Goal: Information Seeking & Learning: Find specific fact

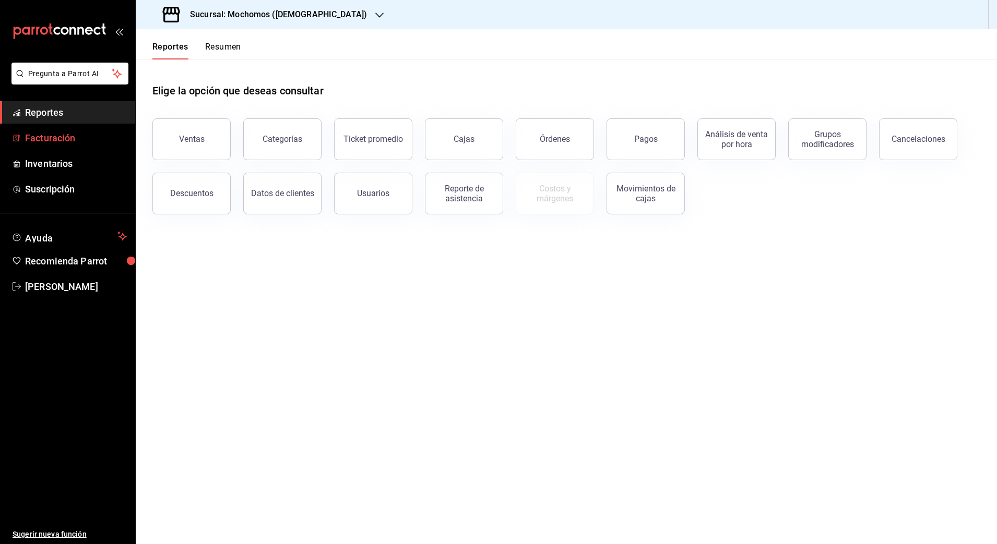
click at [28, 142] on span "Facturación" at bounding box center [76, 138] width 102 height 14
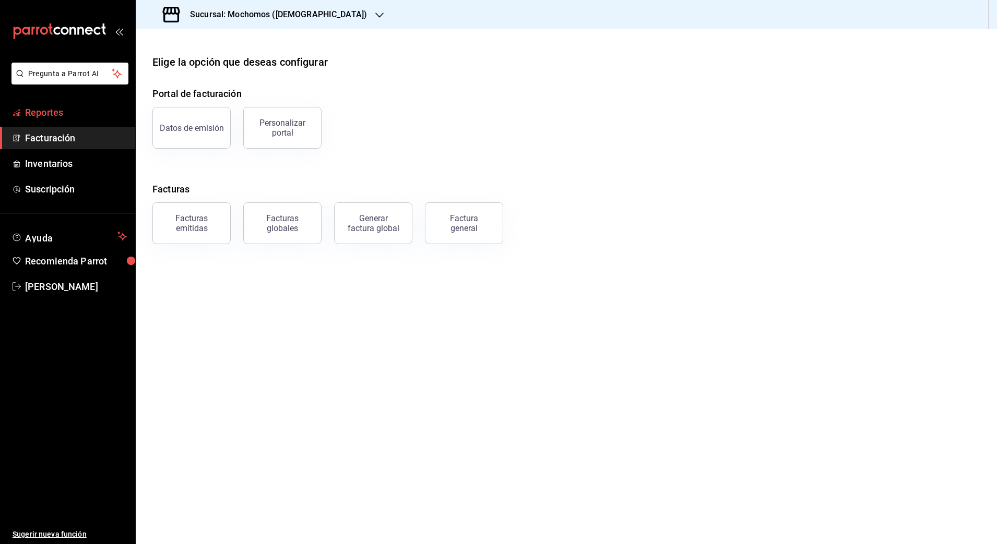
click at [46, 116] on span "Reportes" at bounding box center [76, 112] width 102 height 14
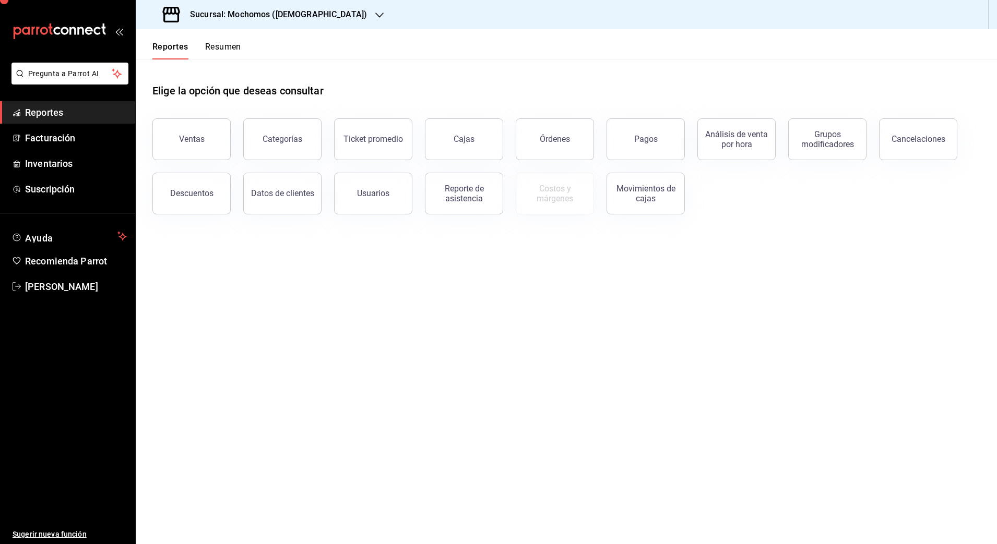
click at [46, 116] on span "Reportes" at bounding box center [76, 112] width 102 height 14
click at [184, 136] on div "Ventas" at bounding box center [192, 139] width 26 height 10
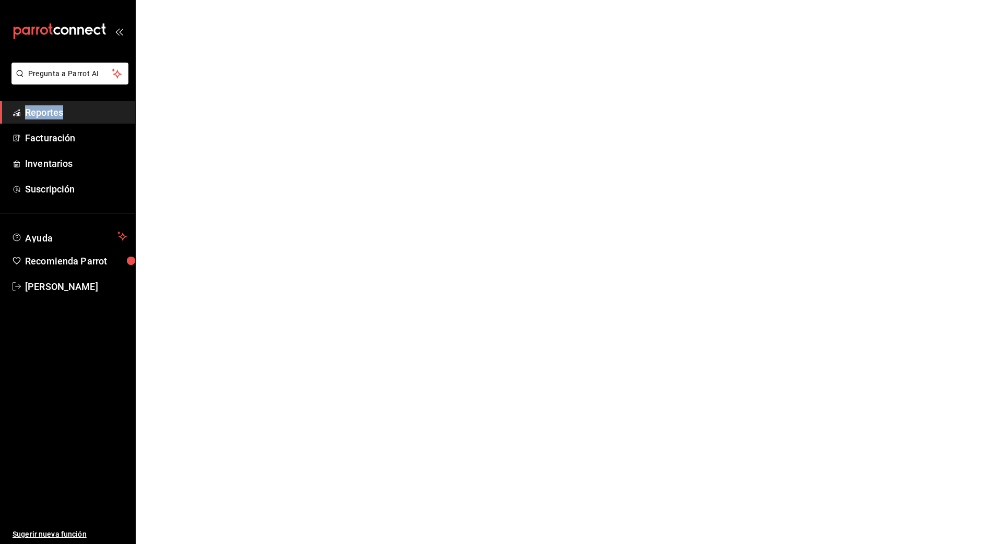
click at [184, 0] on html "Pregunta a Parrot AI Reportes Facturación Inventarios Suscripción Ayuda Recomie…" at bounding box center [498, 0] width 997 height 0
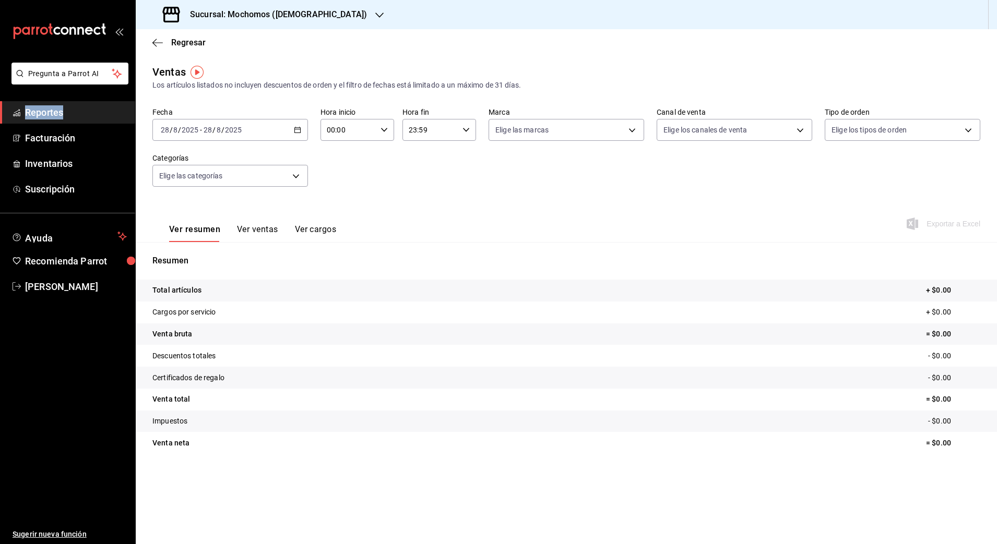
click at [375, 19] on icon "button" at bounding box center [379, 15] width 8 height 8
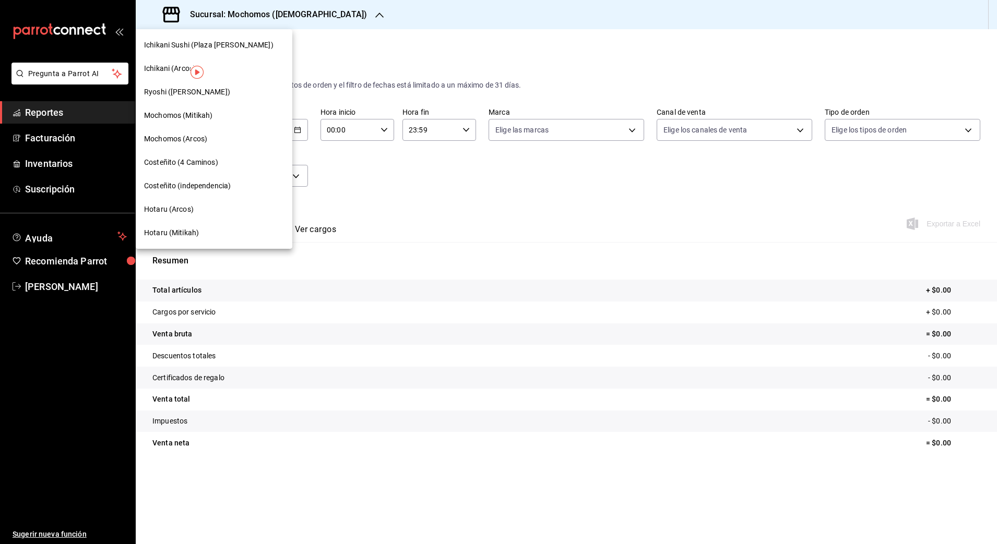
click at [329, 36] on div at bounding box center [498, 272] width 997 height 544
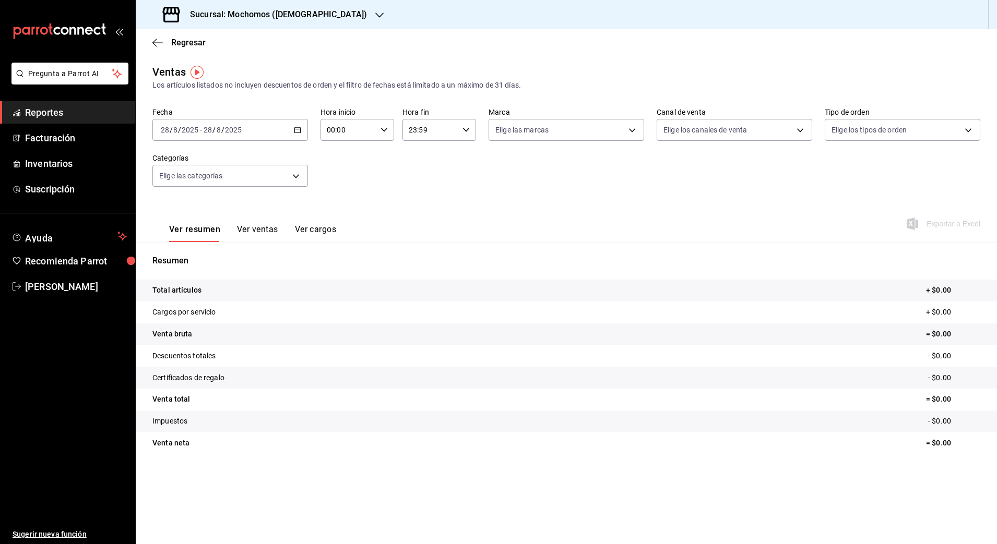
click at [292, 130] on div "2025-08-28 28 / 8 / 2025 - 2025-08-28 28 / 8 / 2025" at bounding box center [230, 130] width 156 height 22
click at [192, 258] on span "Rango de fechas" at bounding box center [201, 255] width 81 height 11
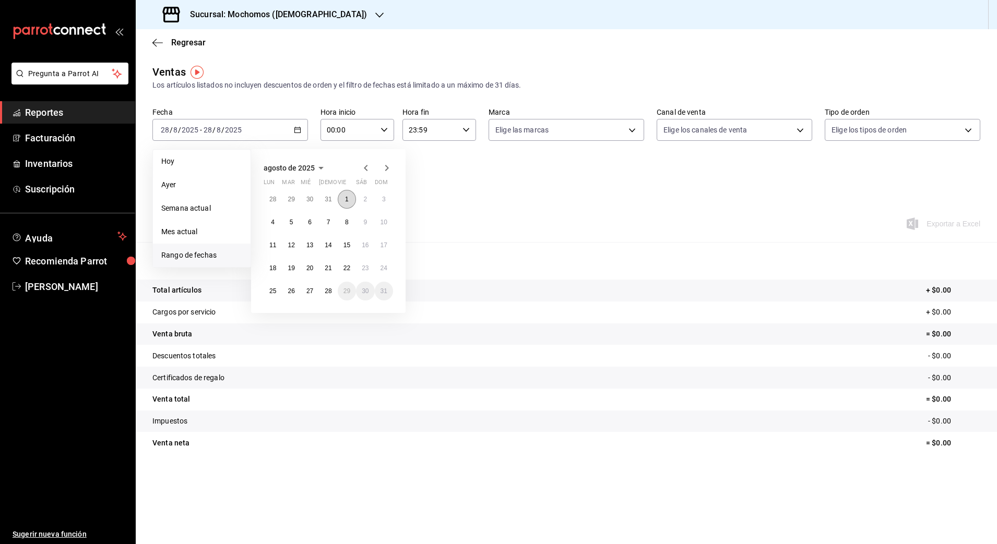
click at [344, 200] on button "1" at bounding box center [347, 199] width 18 height 19
click at [327, 291] on abbr "28" at bounding box center [328, 291] width 7 height 7
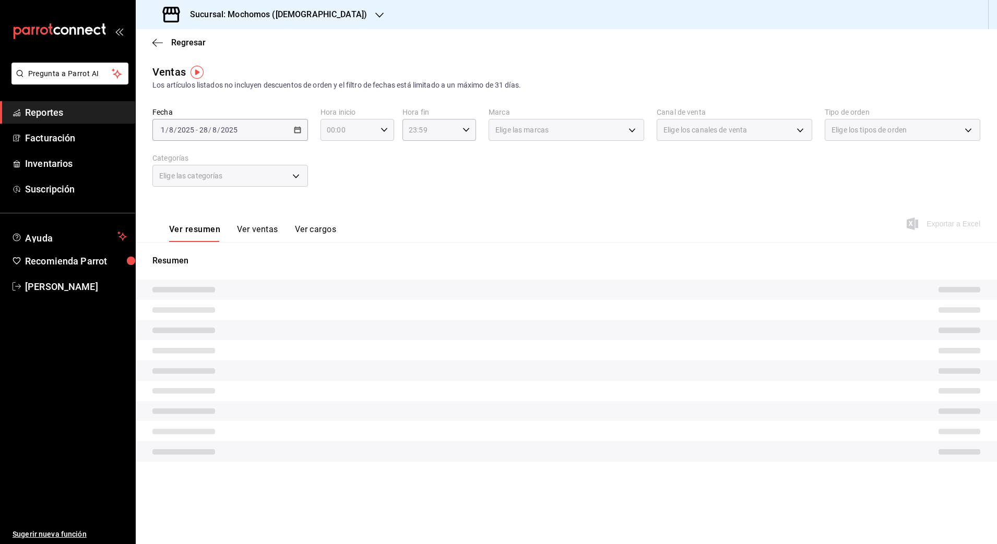
click at [379, 130] on div "00:00 Hora inicio" at bounding box center [357, 130] width 74 height 22
click at [344, 211] on button "02" at bounding box center [339, 206] width 33 height 21
type input "02:00"
click at [373, 160] on span "00" at bounding box center [376, 156] width 20 height 8
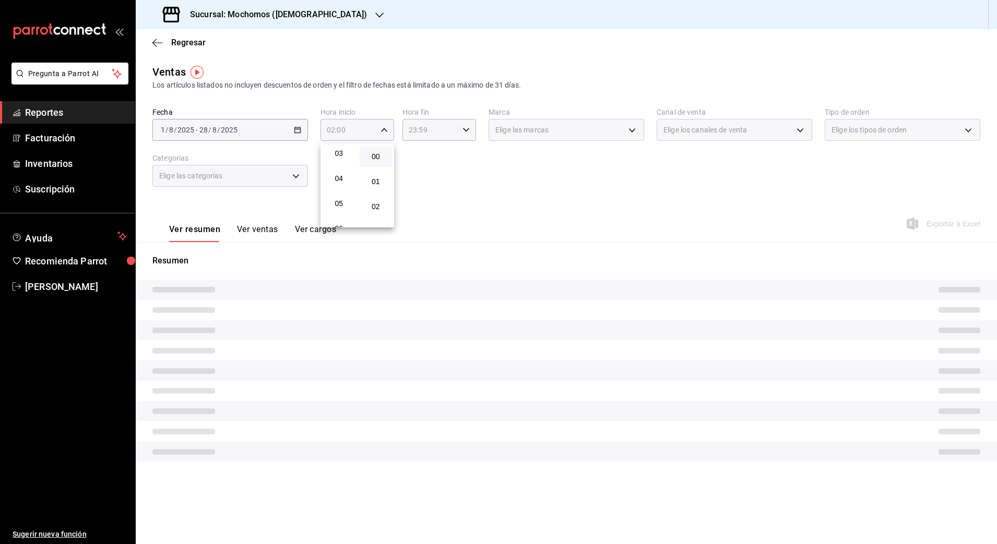
click at [373, 160] on span "00" at bounding box center [376, 156] width 20 height 8
click at [339, 203] on span "05" at bounding box center [339, 203] width 20 height 8
type input "05:00"
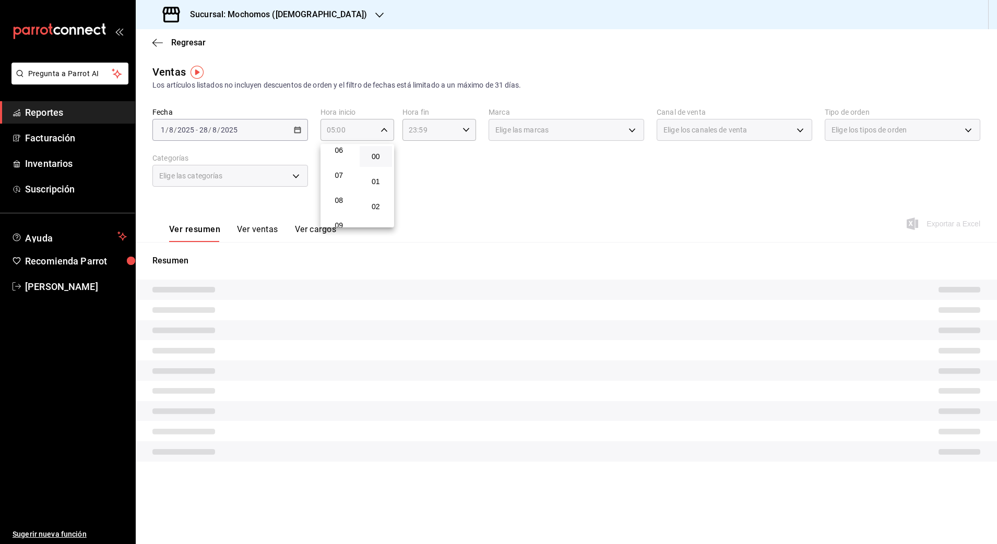
scroll to position [130, 0]
click at [452, 136] on div at bounding box center [498, 272] width 997 height 544
click at [468, 132] on icon "button" at bounding box center [465, 129] width 7 height 7
click at [423, 194] on button "22" at bounding box center [420, 190] width 33 height 21
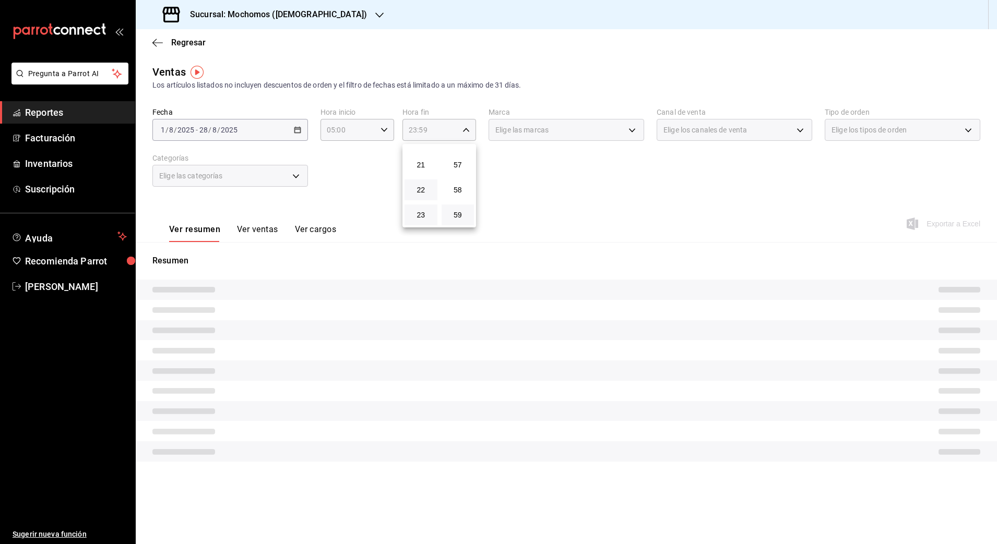
type input "22:59"
click at [464, 220] on button "59" at bounding box center [458, 215] width 33 height 21
click at [455, 215] on span "59" at bounding box center [458, 215] width 20 height 8
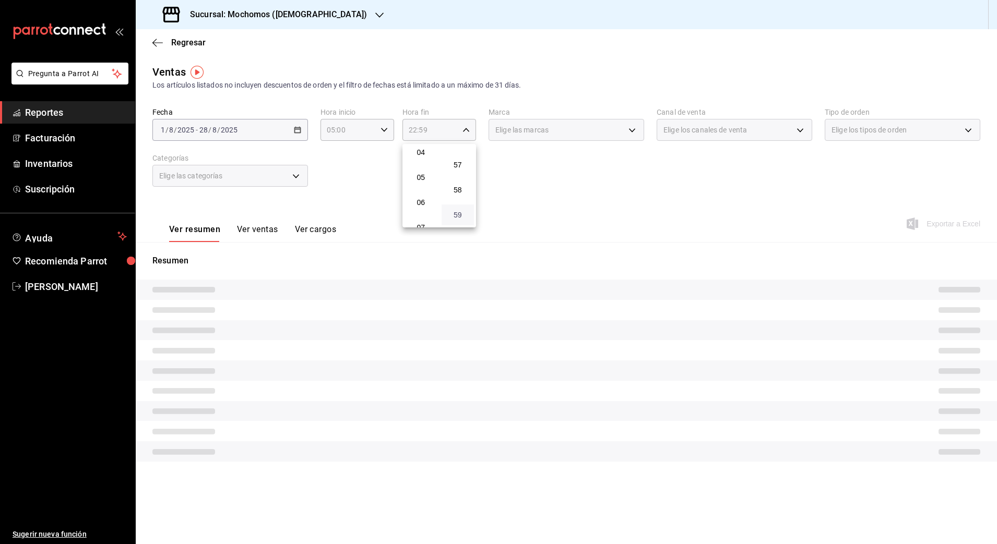
click at [455, 215] on span "59" at bounding box center [458, 215] width 20 height 8
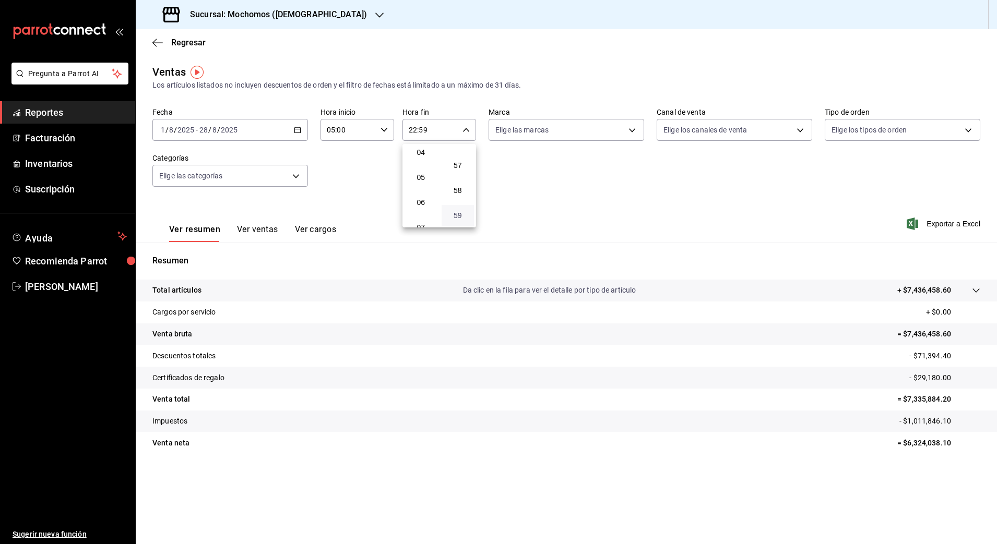
scroll to position [1420, 0]
click at [455, 215] on span "59" at bounding box center [458, 215] width 20 height 8
click at [421, 156] on span "04" at bounding box center [421, 152] width 20 height 8
type input "04:59"
click at [547, 221] on div at bounding box center [498, 272] width 997 height 544
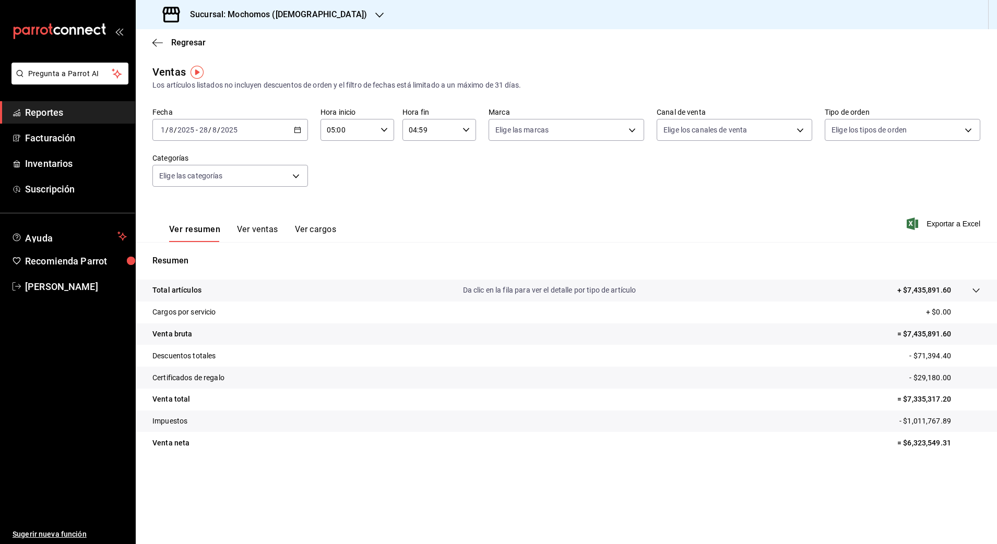
click at [918, 421] on p "- $1,011,767.89" at bounding box center [939, 421] width 81 height 11
copy p "1,011,767.89"
click at [930, 355] on p "- $71,394.40" at bounding box center [944, 356] width 71 height 11
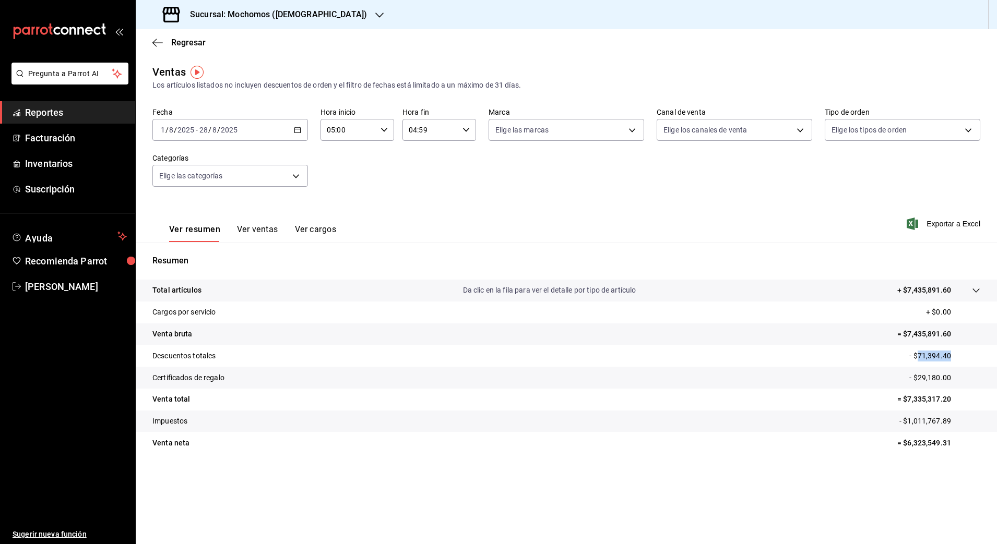
copy p "71,394.40"
click at [936, 375] on p "- $29,180.00" at bounding box center [944, 378] width 71 height 11
copy p "29,180.00"
click at [922, 400] on p "= $7,335,317.20" at bounding box center [938, 399] width 83 height 11
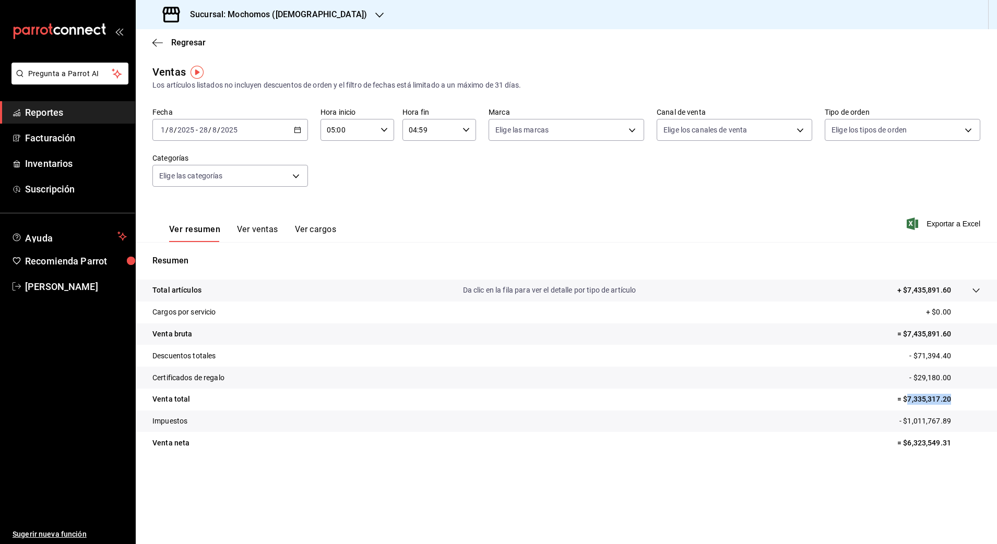
click at [922, 400] on p "= $7,335,317.20" at bounding box center [938, 399] width 83 height 11
copy p "7,335,317.20"
click at [927, 440] on p "= $6,323,549.31" at bounding box center [938, 443] width 83 height 11
copy p "6,323,549.31"
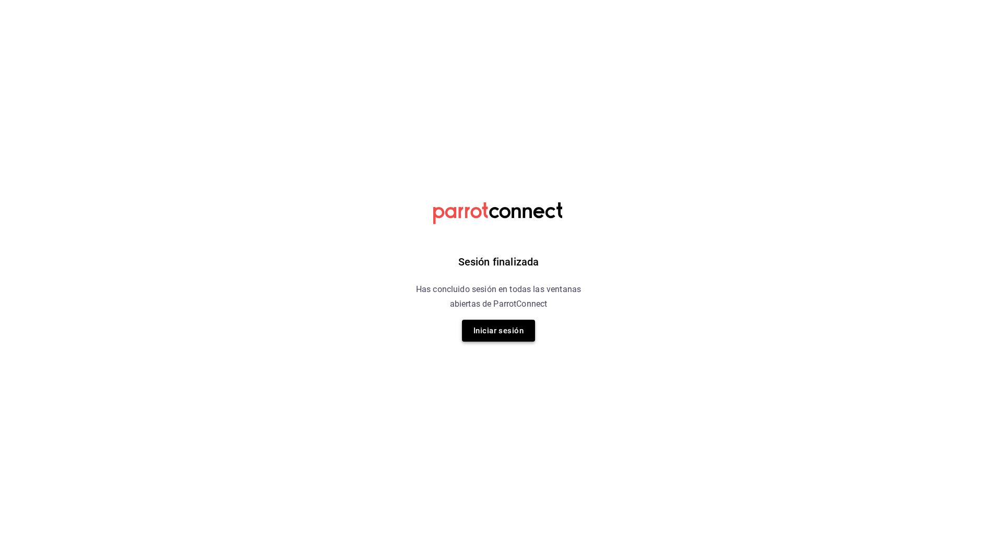
click at [505, 328] on button "Iniciar sesión" at bounding box center [498, 331] width 73 height 22
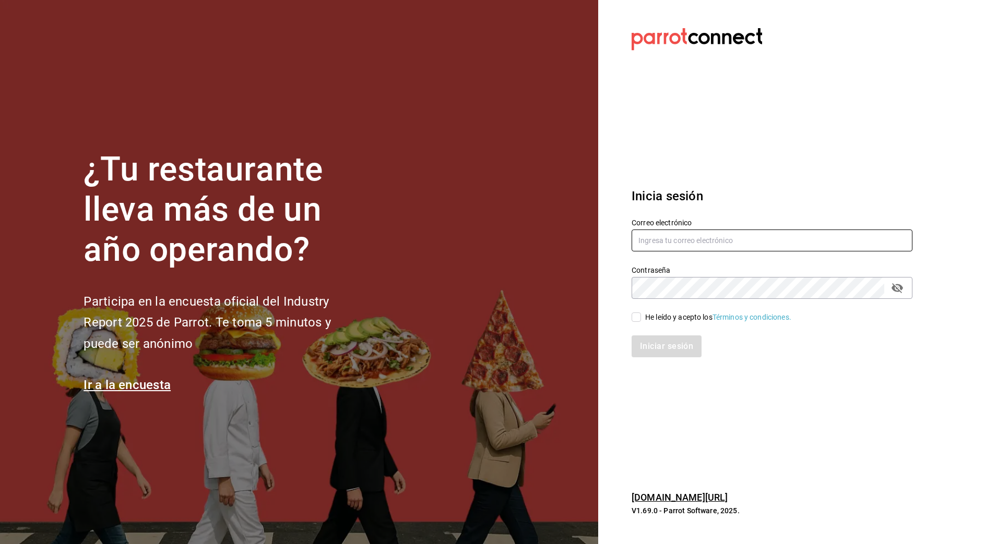
type input "nanci.garcia@grupocosteno.com"
click at [637, 315] on input "He leído y acepto los Términos y condiciones." at bounding box center [636, 317] width 9 height 9
checkbox input "true"
click at [660, 347] on button "Iniciar sesión" at bounding box center [667, 347] width 71 height 22
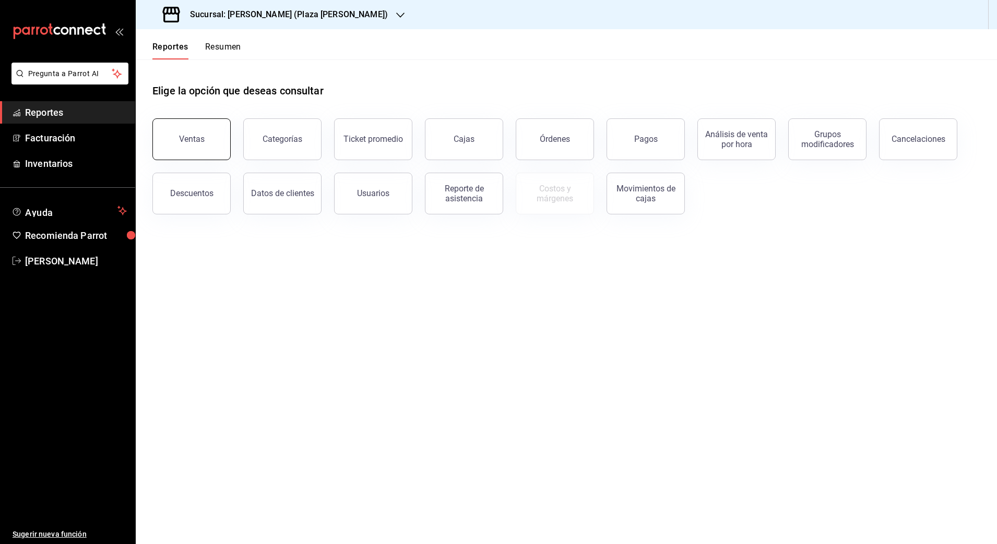
click at [204, 137] on button "Ventas" at bounding box center [191, 139] width 78 height 42
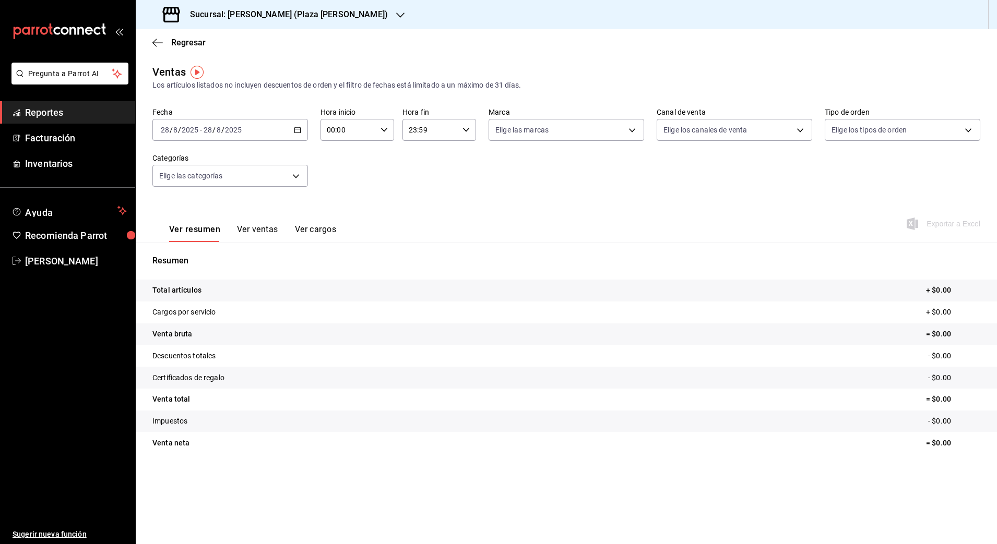
click at [331, 16] on div "Sucursal: Ichikani Sushi (Plaza Artz)" at bounding box center [276, 14] width 265 height 29
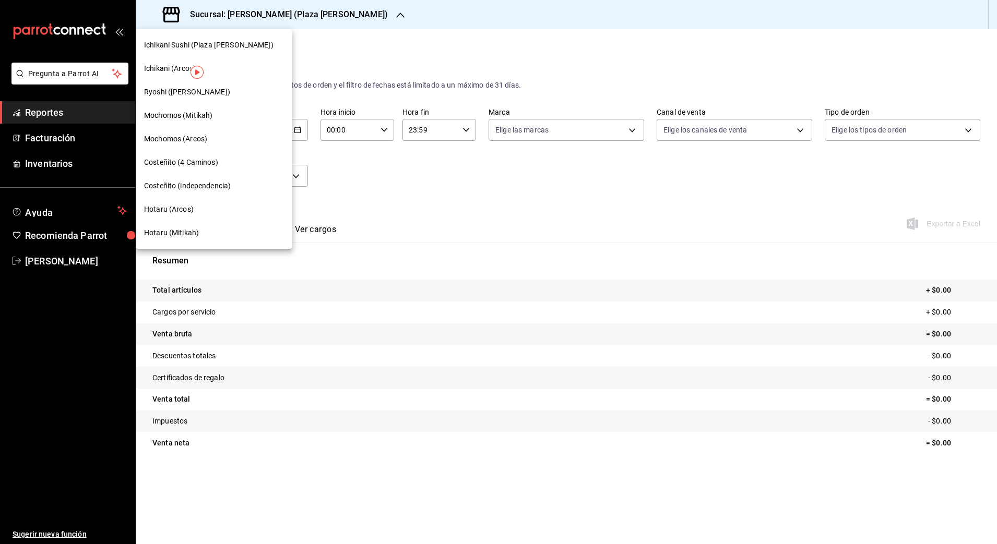
click at [190, 95] on span "Ryoshi (Polanco)" at bounding box center [187, 92] width 86 height 11
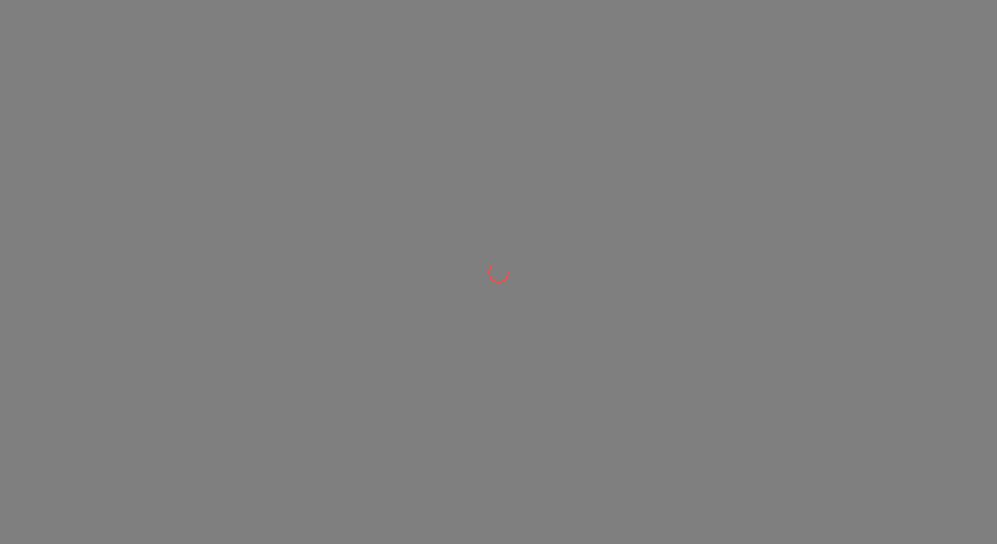
click at [190, 95] on div at bounding box center [498, 272] width 997 height 544
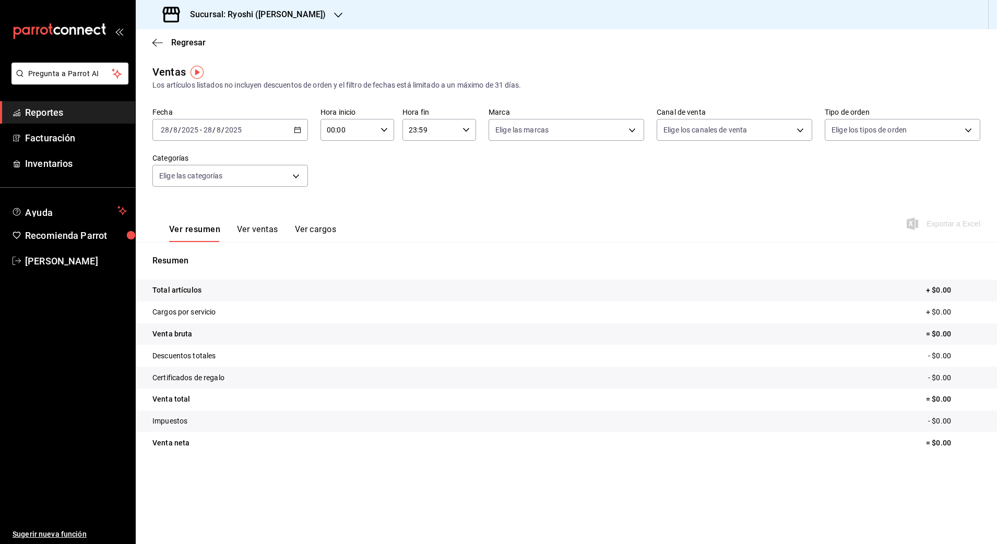
click at [294, 134] on div "2025-08-28 28 / 8 / 2025 - 2025-08-28 28 / 8 / 2025" at bounding box center [230, 130] width 156 height 22
click at [222, 261] on li "Rango de fechas" at bounding box center [202, 255] width 98 height 23
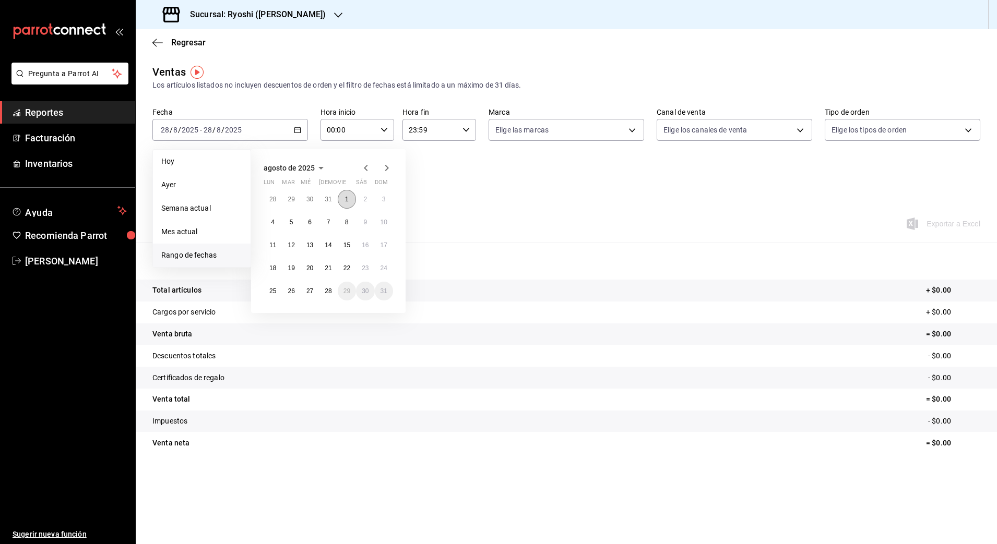
click at [344, 199] on button "1" at bounding box center [347, 199] width 18 height 19
click at [326, 289] on abbr "28" at bounding box center [328, 291] width 7 height 7
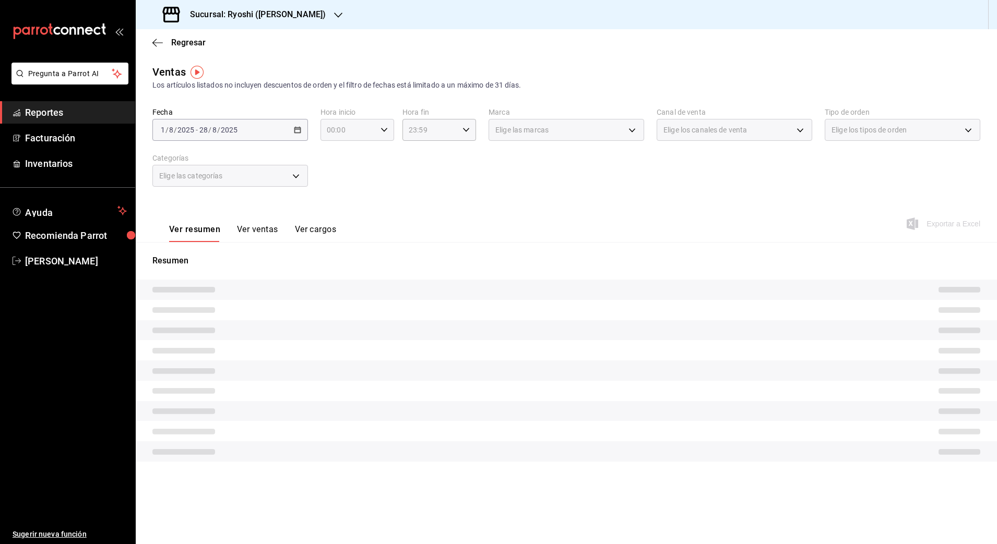
drag, startPoint x: 353, startPoint y: 132, endPoint x: 383, endPoint y: 128, distance: 30.0
click at [383, 128] on icon "button" at bounding box center [383, 129] width 7 height 7
click at [340, 190] on button "01" at bounding box center [339, 181] width 33 height 21
type input "01:00"
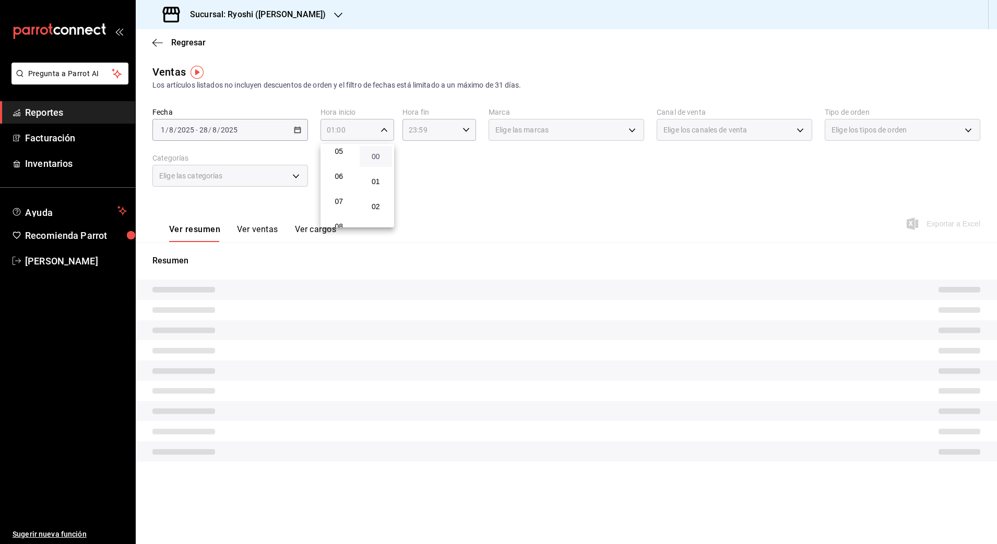
click at [376, 158] on span "00" at bounding box center [376, 156] width 20 height 8
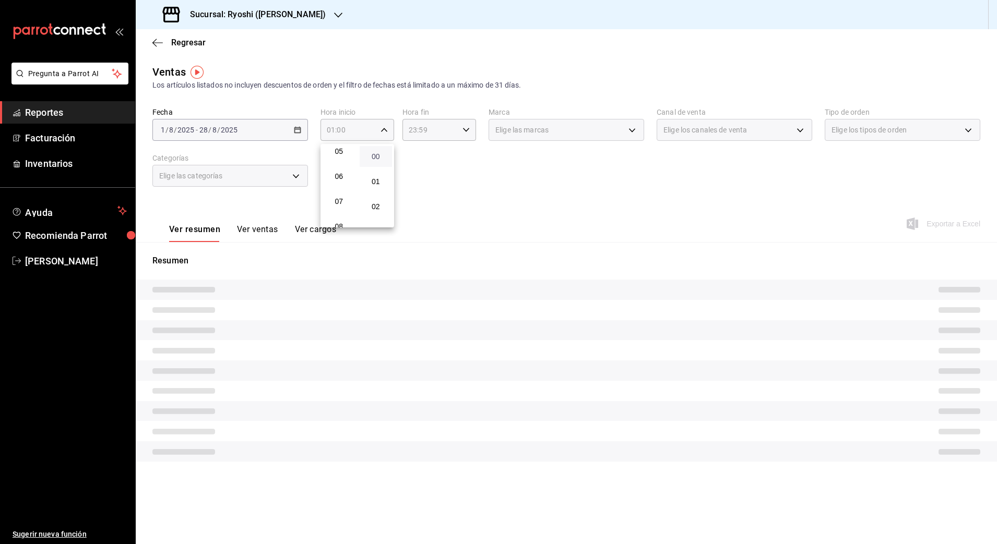
click at [376, 158] on span "00" at bounding box center [376, 156] width 20 height 8
click at [360, 146] on button "00" at bounding box center [376, 156] width 33 height 21
click at [341, 154] on span "05" at bounding box center [339, 151] width 20 height 8
type input "05:00"
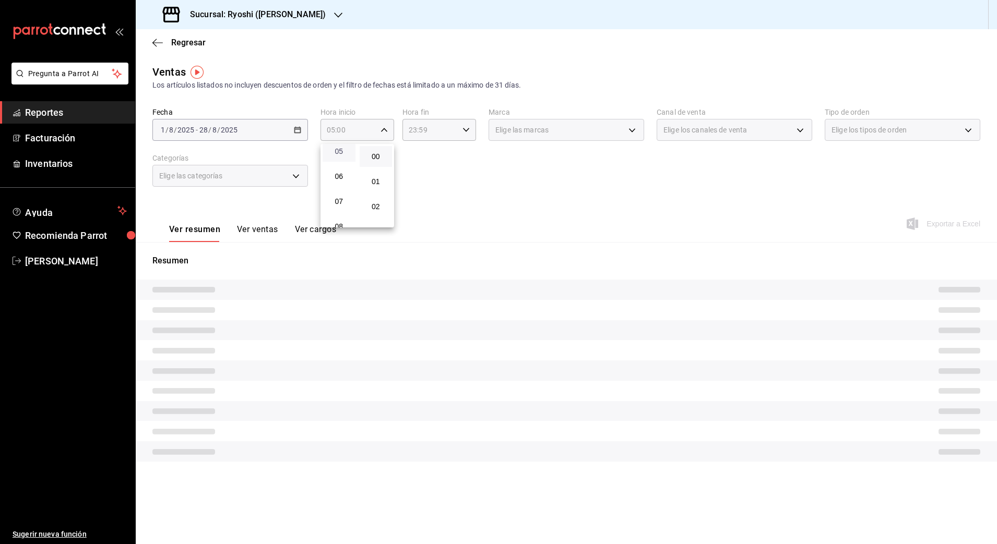
click at [341, 154] on span "05" at bounding box center [339, 151] width 20 height 8
click at [376, 154] on span "00" at bounding box center [376, 156] width 20 height 8
click at [456, 159] on div at bounding box center [498, 272] width 997 height 544
click at [468, 132] on icon "button" at bounding box center [465, 129] width 7 height 7
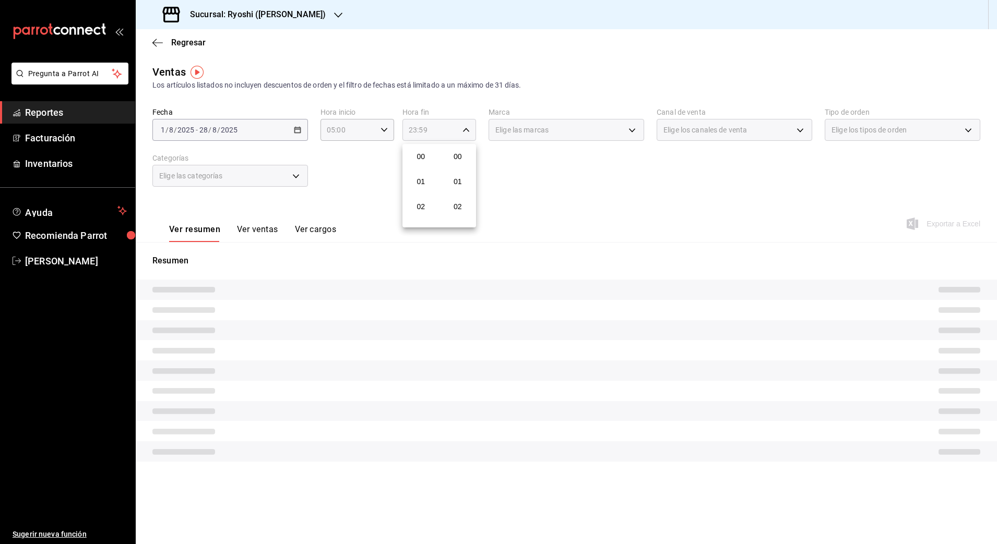
scroll to position [1420, 0]
click at [431, 165] on button "21" at bounding box center [420, 164] width 33 height 21
type input "21:59"
click at [428, 165] on span "21" at bounding box center [421, 165] width 20 height 8
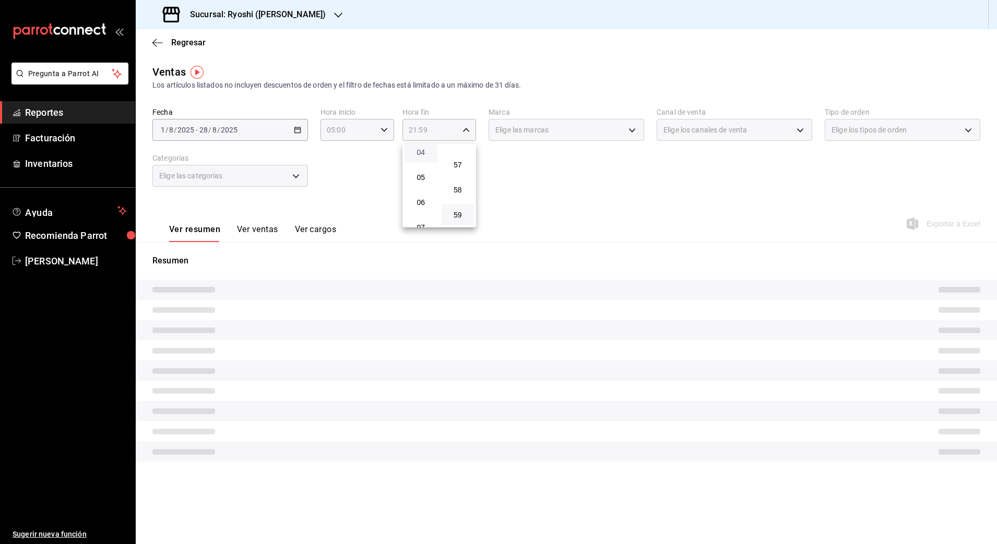
click at [423, 150] on span "04" at bounding box center [421, 152] width 20 height 8
type input "04:59"
click at [423, 150] on span "04" at bounding box center [421, 152] width 20 height 8
click at [461, 216] on span "59" at bounding box center [458, 215] width 20 height 8
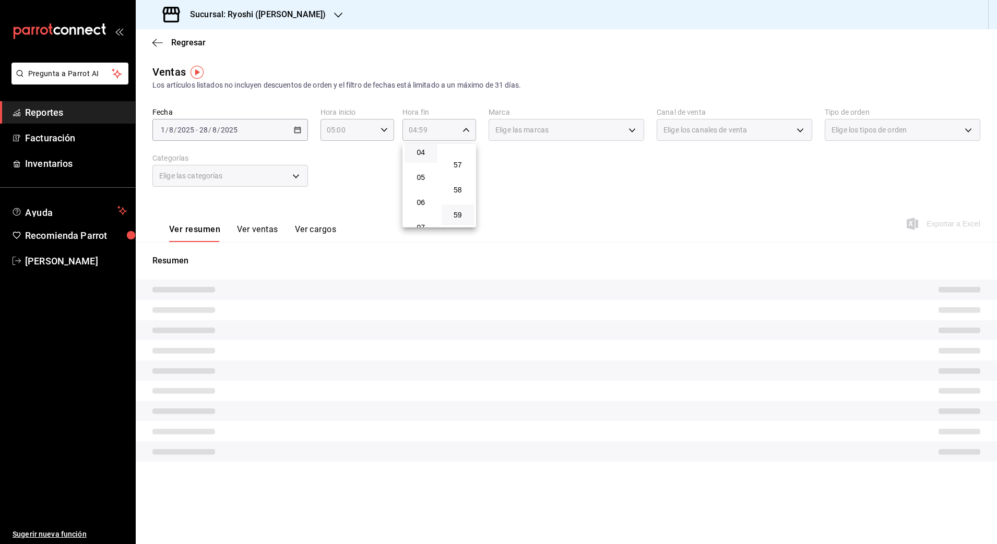
click at [554, 186] on div at bounding box center [498, 272] width 997 height 544
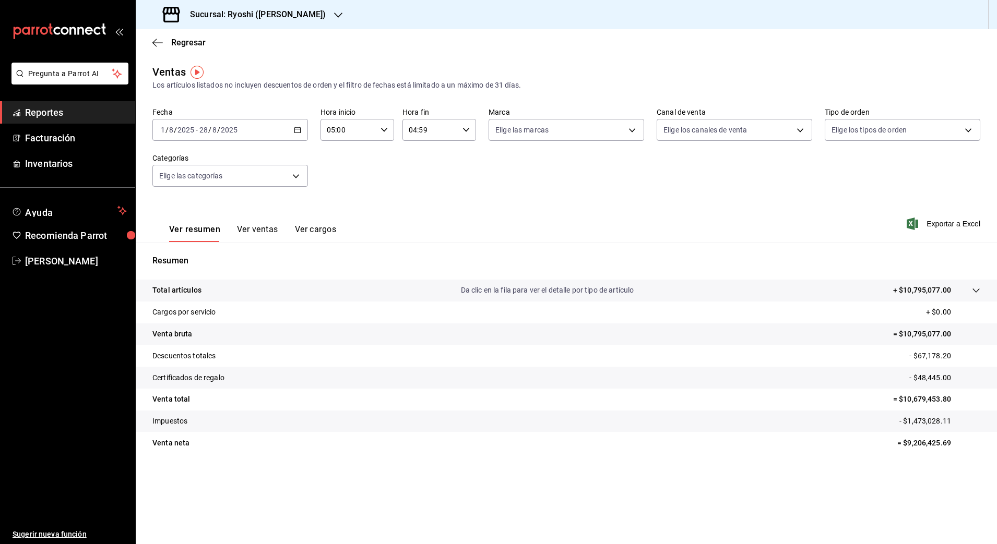
click at [929, 420] on p "- $1,473,028.11" at bounding box center [939, 421] width 81 height 11
copy p "1,473,028.11"
click at [913, 441] on p "= $9,206,425.69" at bounding box center [938, 443] width 83 height 11
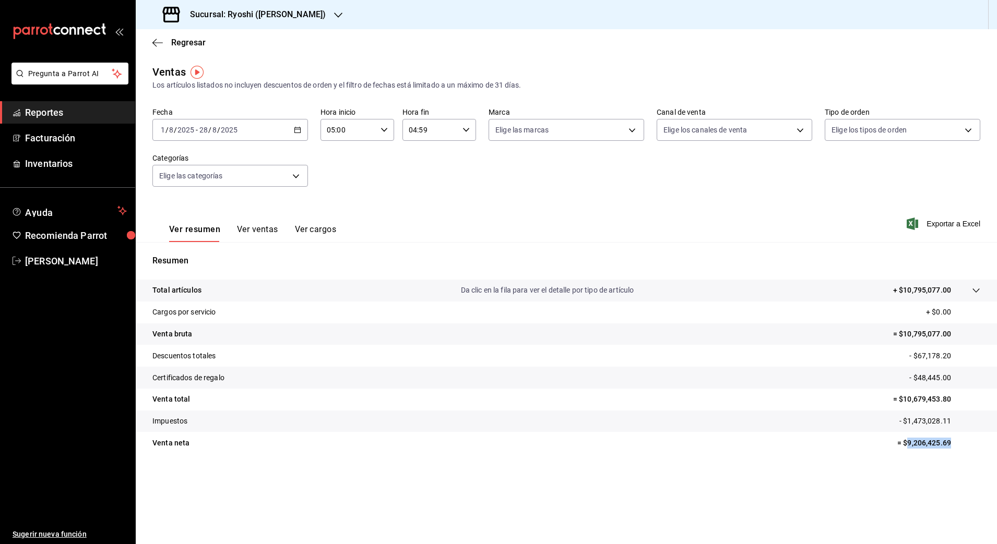
copy p "9,206,425.69"
click at [928, 352] on p "- $67,178.20" at bounding box center [944, 356] width 71 height 11
copy p "67,178.20"
click at [934, 376] on p "- $48,445.00" at bounding box center [944, 378] width 71 height 11
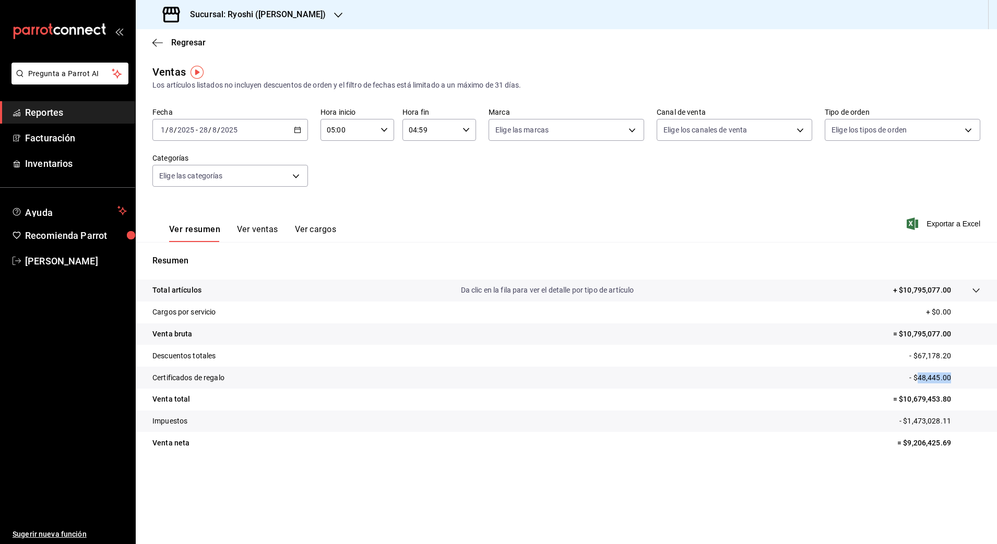
click at [934, 376] on p "- $48,445.00" at bounding box center [944, 378] width 71 height 11
copy p "48,445.00"
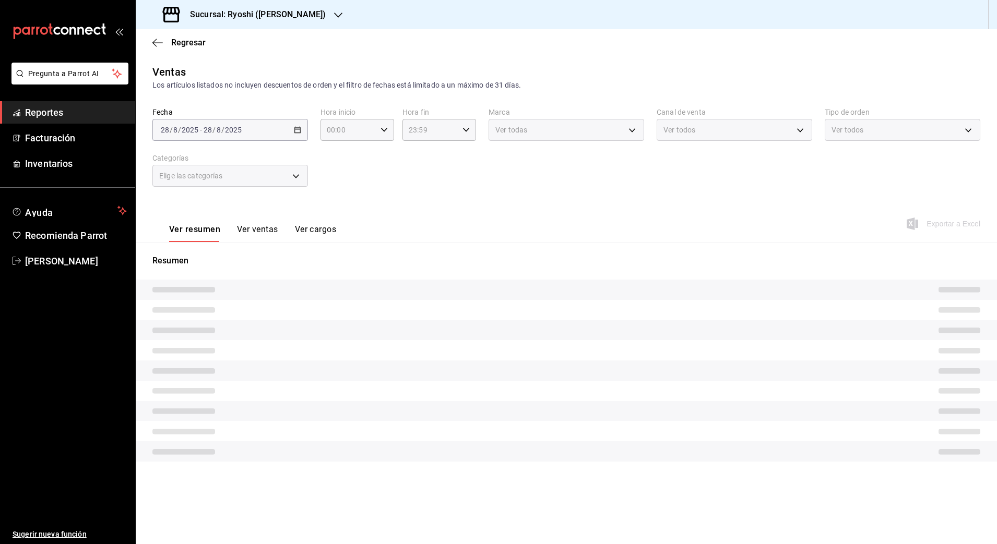
type input "05:00"
type input "04:59"
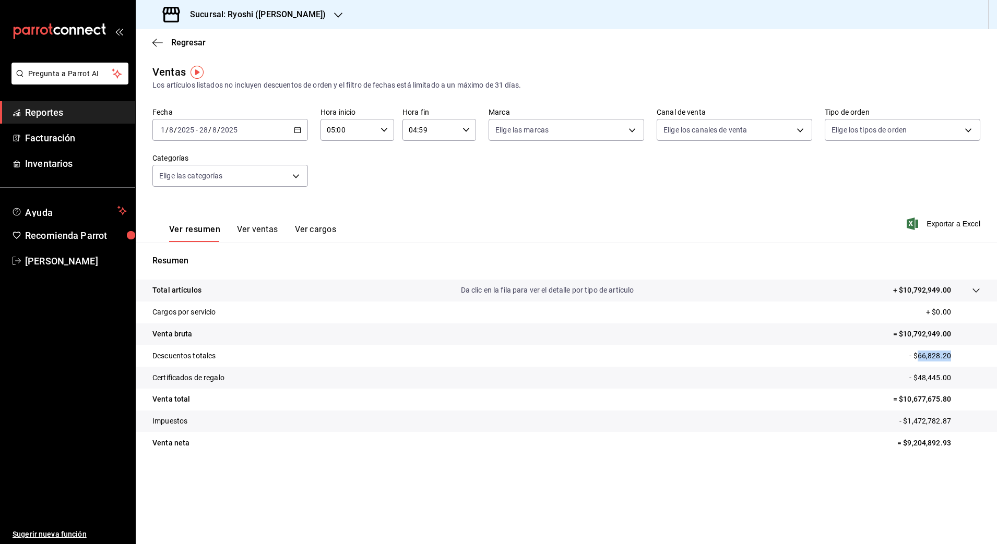
drag, startPoint x: 918, startPoint y: 356, endPoint x: 952, endPoint y: 358, distance: 34.5
click at [952, 358] on p "- $66,828.20" at bounding box center [944, 356] width 71 height 11
copy p "66,828.20"
drag, startPoint x: 920, startPoint y: 377, endPoint x: 951, endPoint y: 382, distance: 31.7
click at [951, 382] on p "- $48,445.00" at bounding box center [944, 378] width 71 height 11
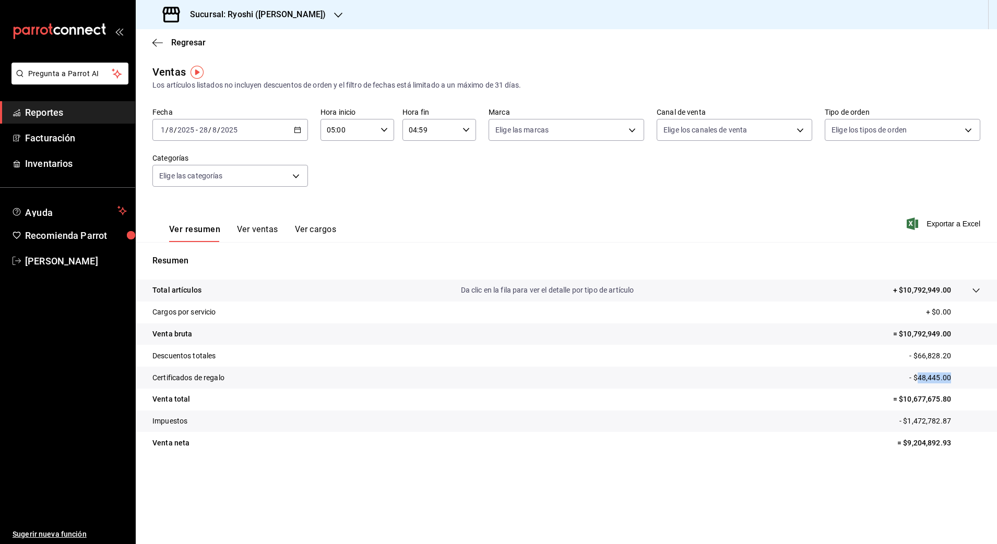
copy p "48,445.00"
drag, startPoint x: 904, startPoint y: 398, endPoint x: 975, endPoint y: 398, distance: 71.5
click at [975, 398] on p "= $10,677,675.80" at bounding box center [936, 399] width 87 height 11
copy p "10,677,675.80"
drag, startPoint x: 907, startPoint y: 442, endPoint x: 988, endPoint y: 445, distance: 81.5
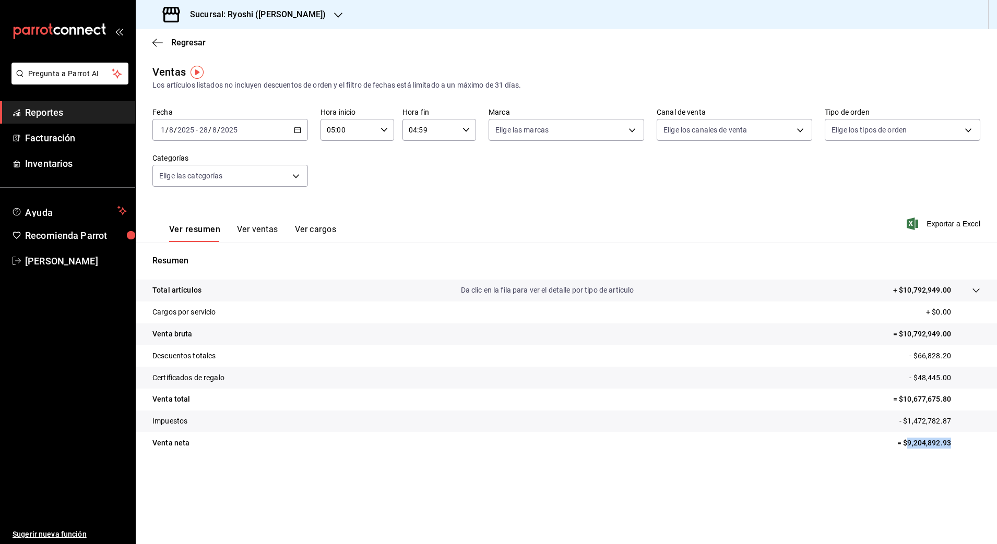
click at [988, 445] on tr "Venta neta = $9,204,892.93" at bounding box center [566, 443] width 861 height 22
copy p "9,204,892.93"
drag, startPoint x: 988, startPoint y: 445, endPoint x: 980, endPoint y: 461, distance: 18.0
click at [980, 461] on div "Total artículos Da clic en la fila para ver el detalle por tipo de artículo + $…" at bounding box center [566, 373] width 861 height 187
drag, startPoint x: 909, startPoint y: 420, endPoint x: 984, endPoint y: 419, distance: 75.2
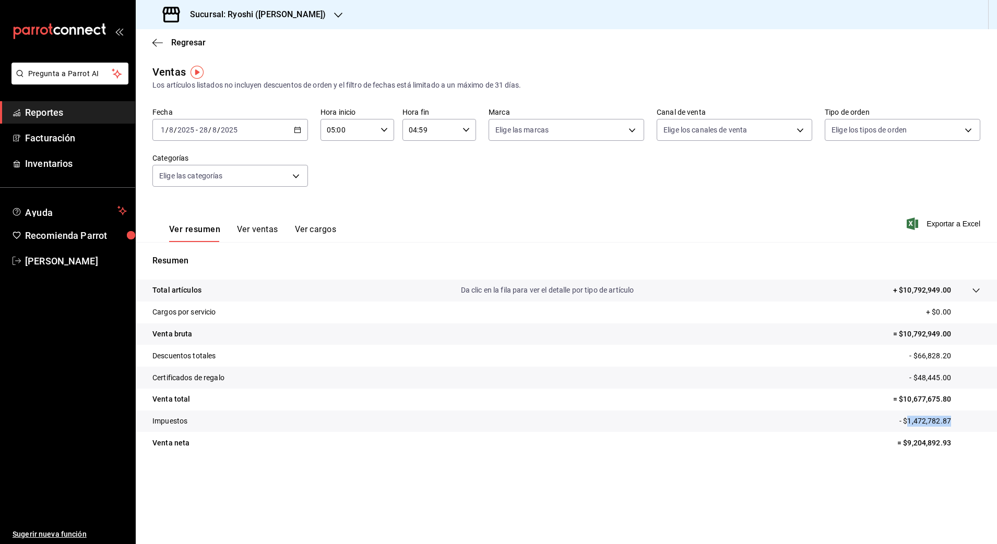
click at [984, 419] on tr "Impuestos - $1,472,782.87" at bounding box center [566, 422] width 861 height 22
copy p "1,472,782.87"
